Goal: Task Accomplishment & Management: Manage account settings

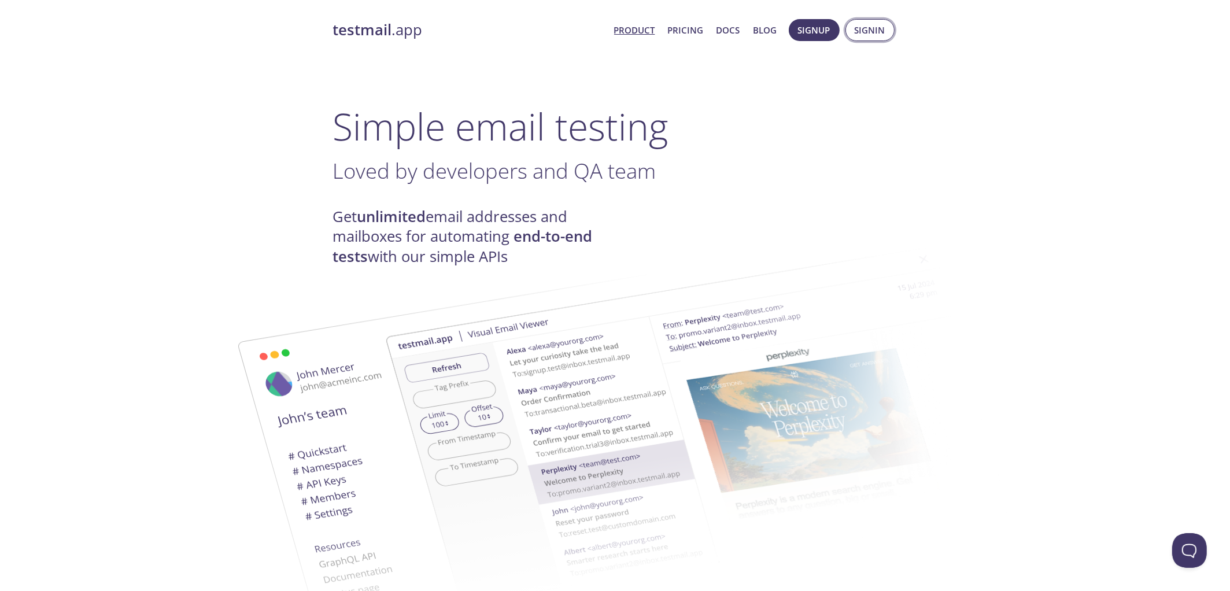
click at [862, 35] on span "Signin" at bounding box center [870, 30] width 31 height 15
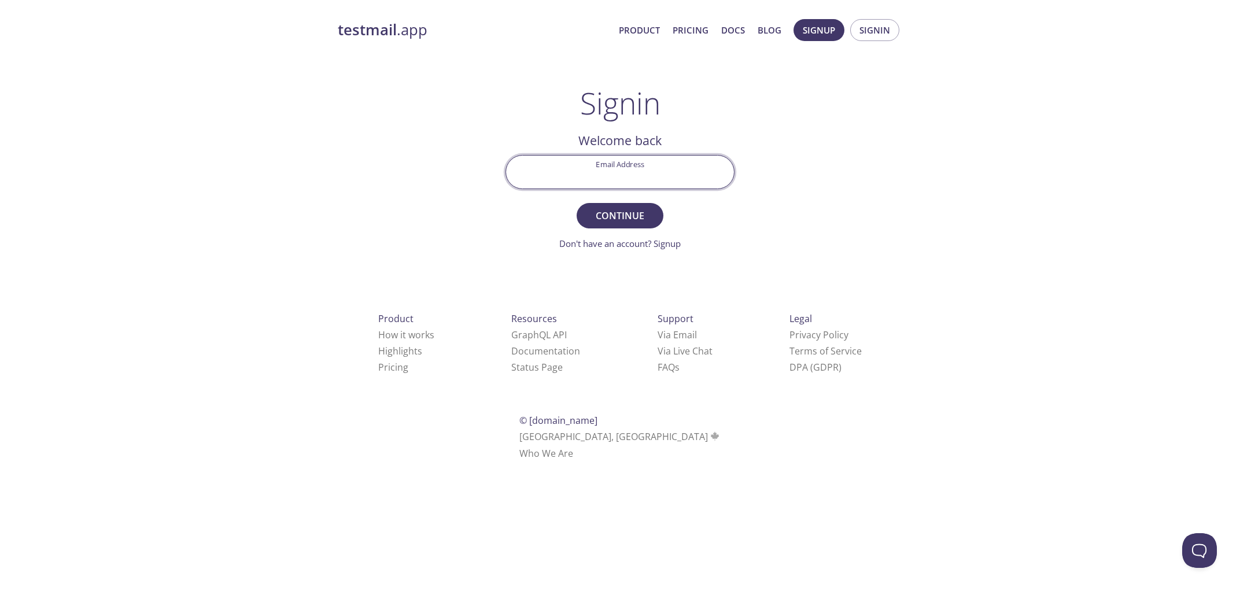
click at [653, 168] on input "Email Address" at bounding box center [620, 172] width 228 height 33
click at [577, 203] on button "Continue" at bounding box center [620, 215] width 87 height 25
click at [602, 177] on input "[EMAIL_ADDRESS][DOMAIN_NAME]" at bounding box center [620, 172] width 228 height 33
type input "[EMAIL_ADDRESS][DOMAIN_NAME]"
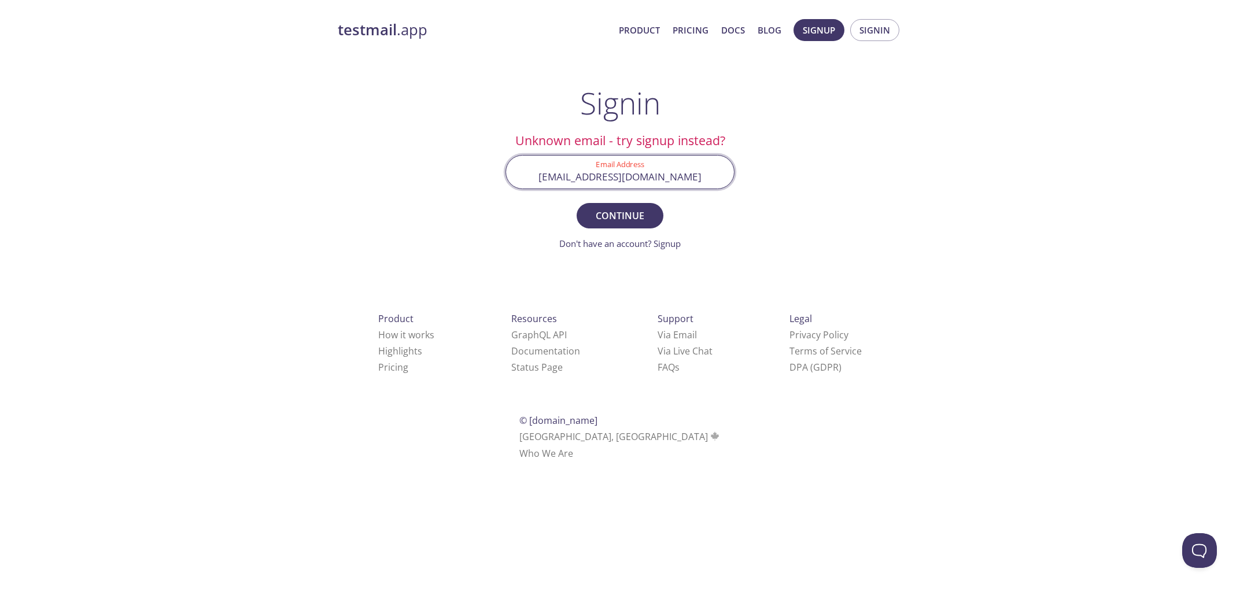
click at [577, 203] on button "Continue" at bounding box center [620, 215] width 87 height 25
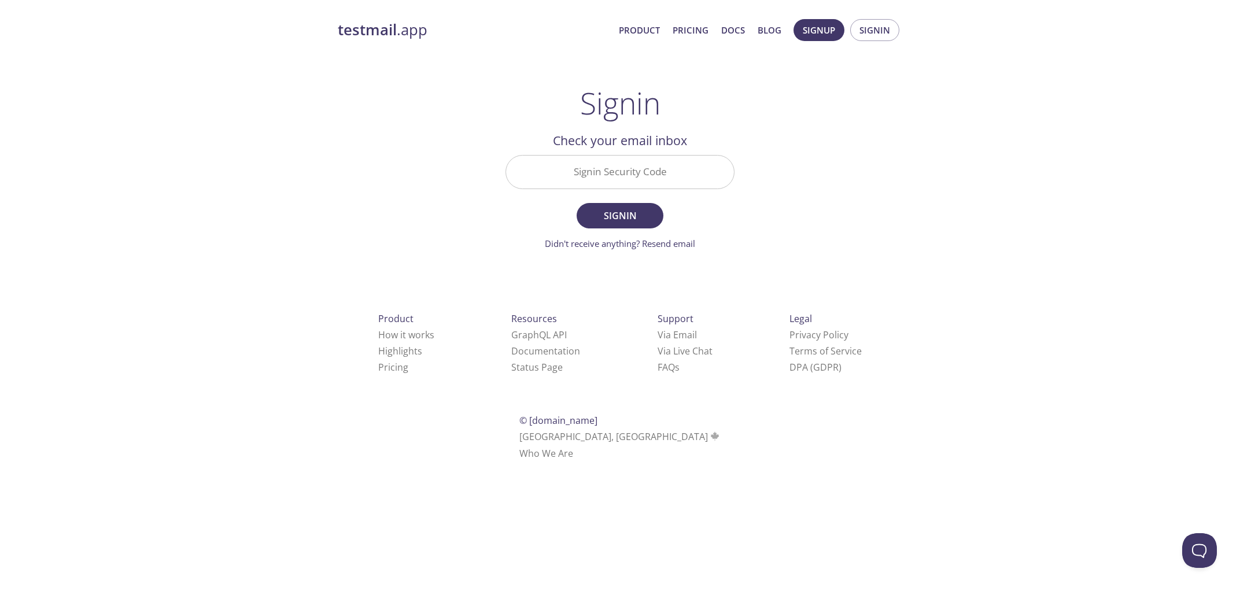
click at [605, 171] on input "Signin Security Code" at bounding box center [620, 172] width 228 height 33
type input "42EJSA4"
click at [577, 203] on button "Signin" at bounding box center [620, 215] width 87 height 25
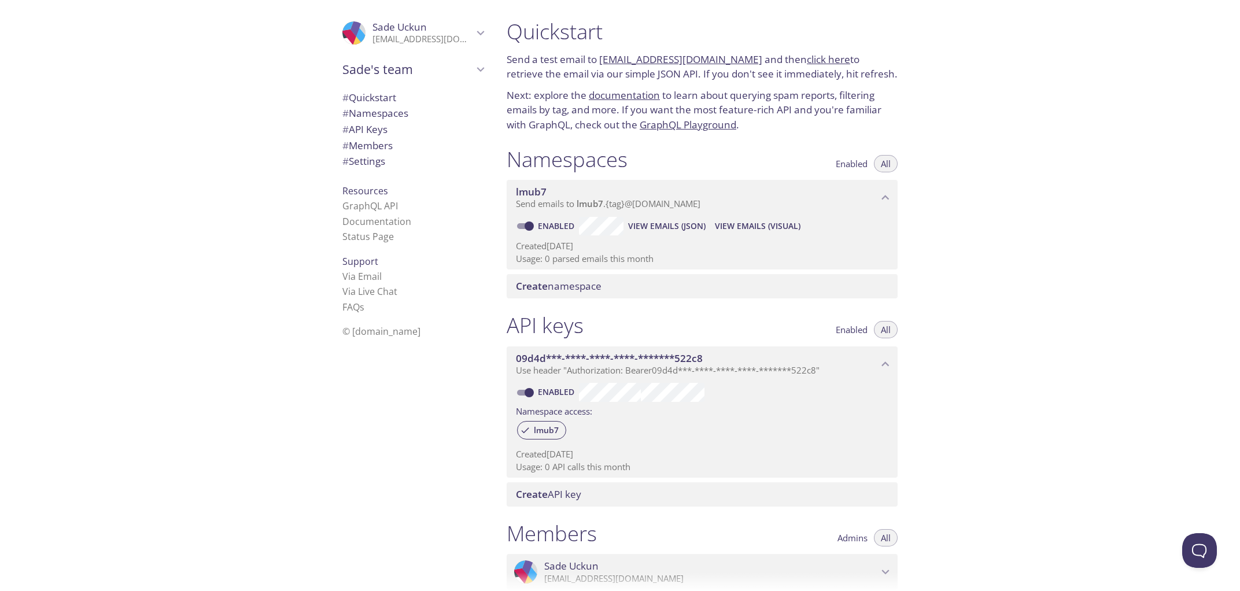
click at [926, 286] on div "Quickstart Send a test email to [EMAIL_ADDRESS][DOMAIN_NAME] and then click her…" at bounding box center [868, 295] width 743 height 591
click at [957, 286] on div "Quickstart Send a test email to [EMAIL_ADDRESS][DOMAIN_NAME] and then click her…" at bounding box center [868, 295] width 743 height 591
click at [983, 308] on div "Quickstart Send a test email to [EMAIL_ADDRESS][DOMAIN_NAME] and then click her…" at bounding box center [868, 295] width 743 height 591
click at [591, 293] on span "Create namespace" at bounding box center [559, 285] width 86 height 13
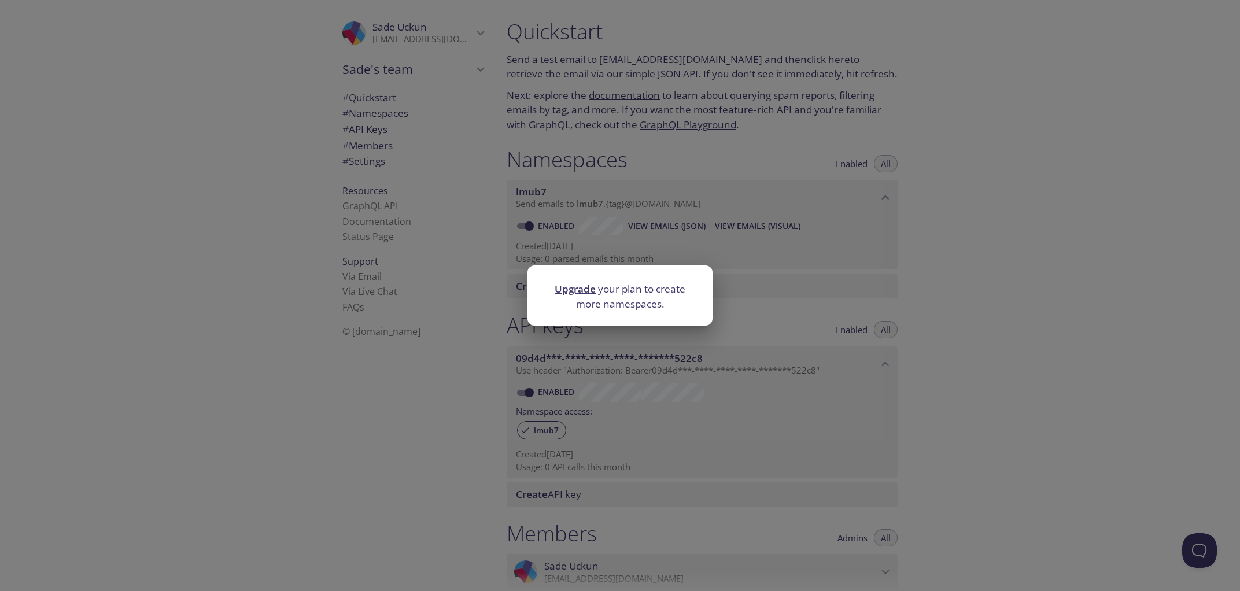
click at [897, 286] on div "Upgrade your plan to create more namespaces." at bounding box center [620, 295] width 1240 height 591
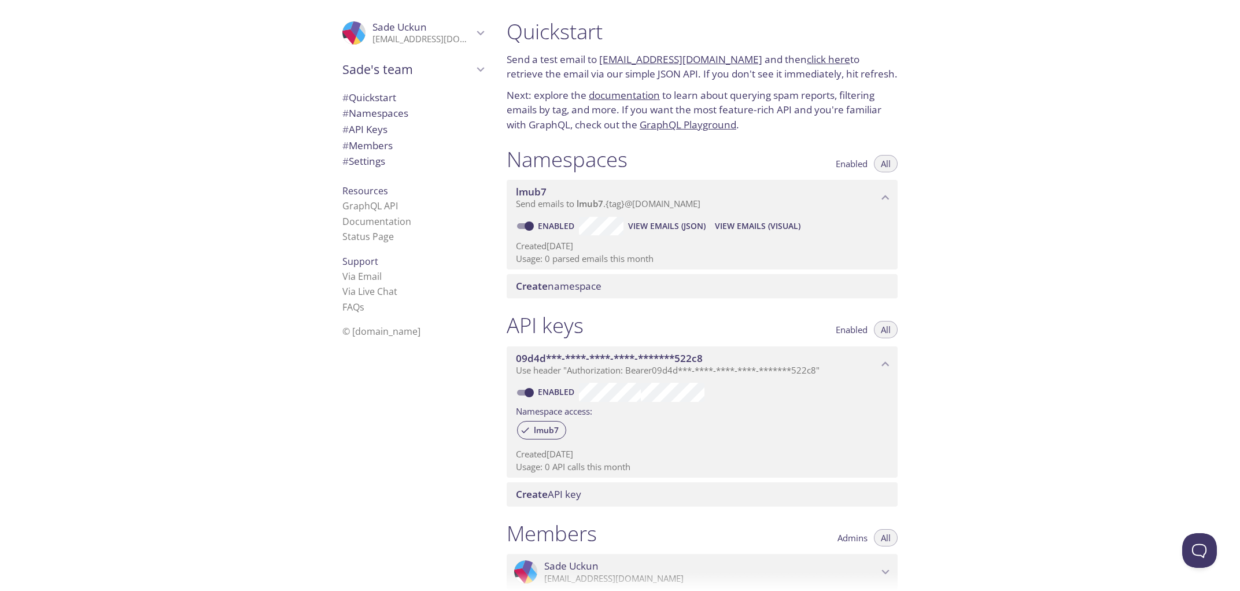
click at [884, 203] on icon "lmub7 namespace" at bounding box center [885, 197] width 15 height 15
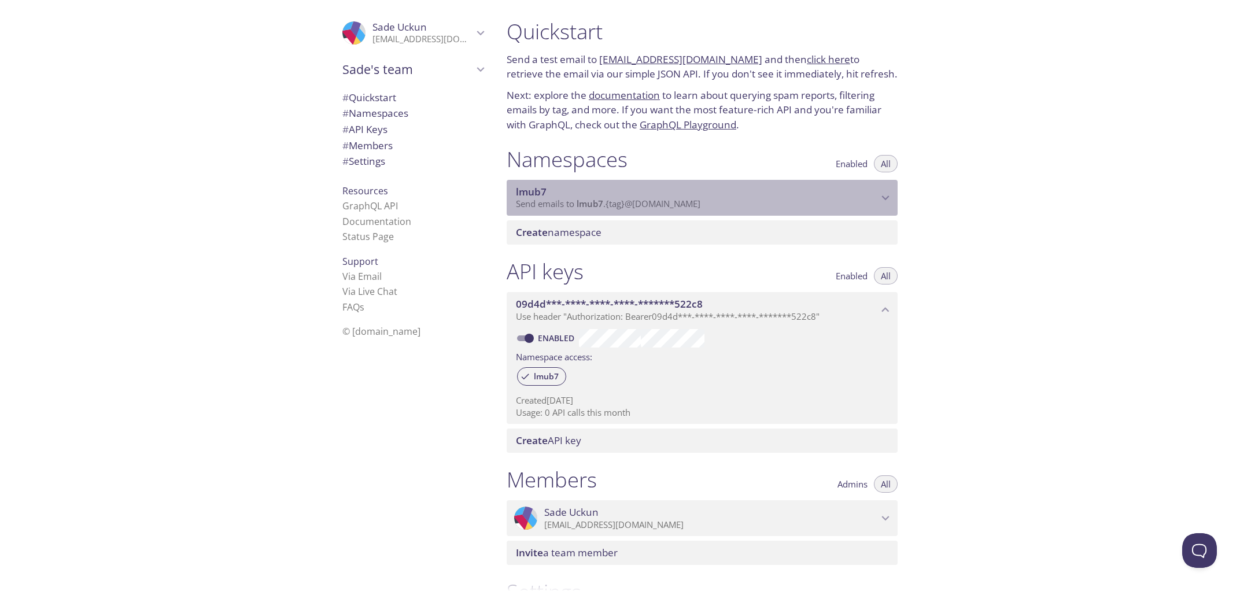
click at [884, 203] on icon "lmub7 namespace" at bounding box center [885, 197] width 15 height 15
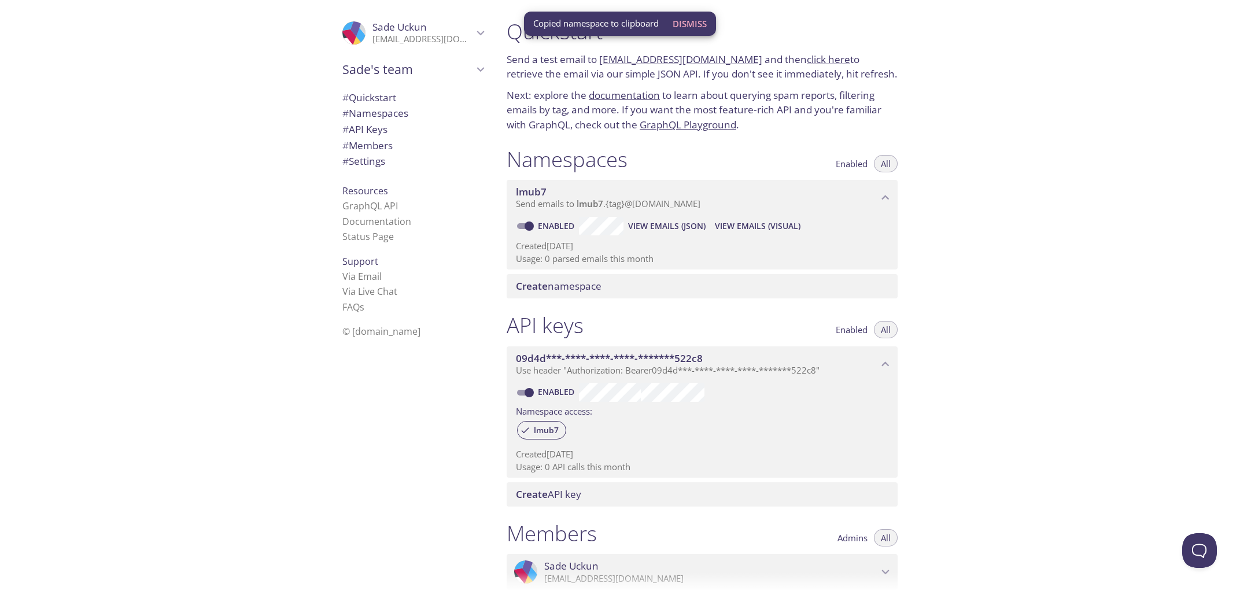
click at [196, 248] on div ".cls-1 { fill: #6d5ca8; } .cls-2 { fill: #3fc191; } .cls-3 { fill: #3b4752; } .…" at bounding box center [248, 295] width 497 height 591
